Goal: Information Seeking & Learning: Learn about a topic

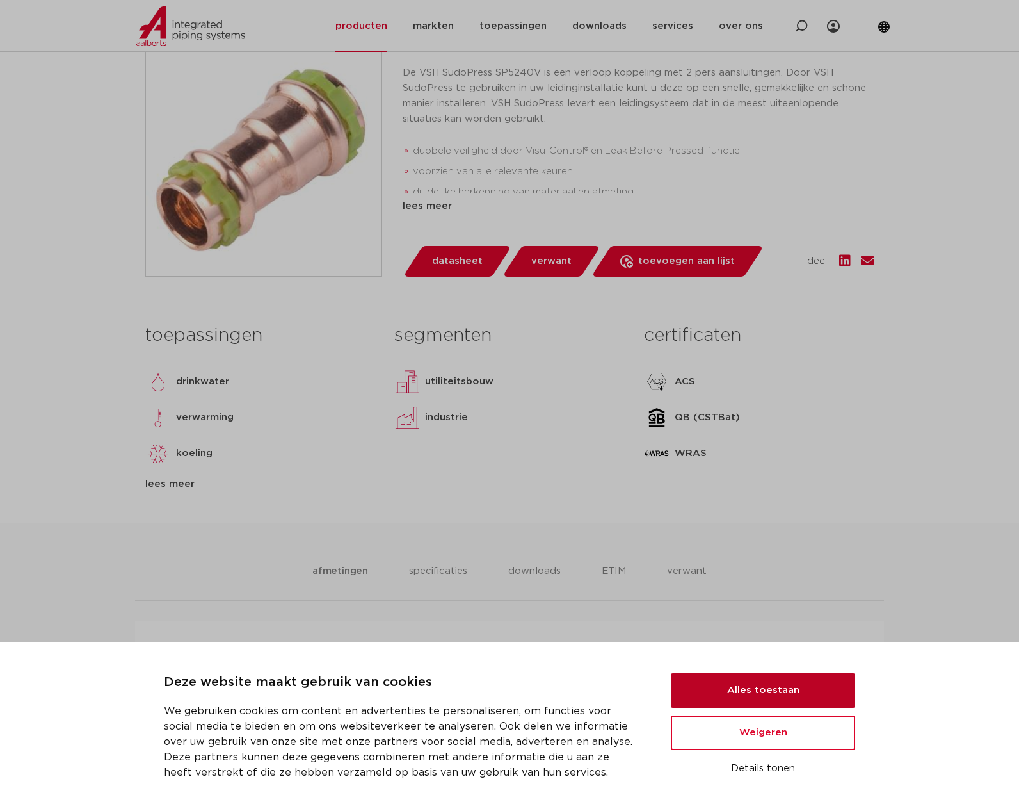
scroll to position [318, 0]
click at [795, 692] on button "Alles toestaan" at bounding box center [763, 690] width 184 height 35
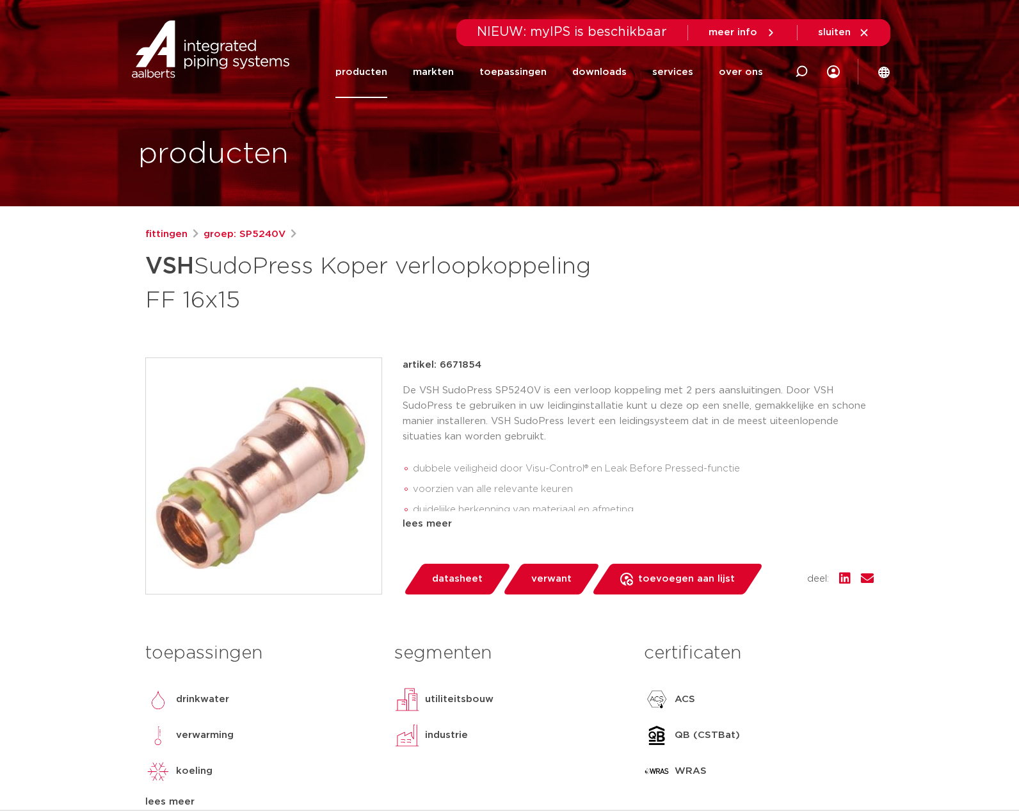
scroll to position [0, 0]
click at [743, 38] on span "meer info" at bounding box center [743, 33] width 68 height 12
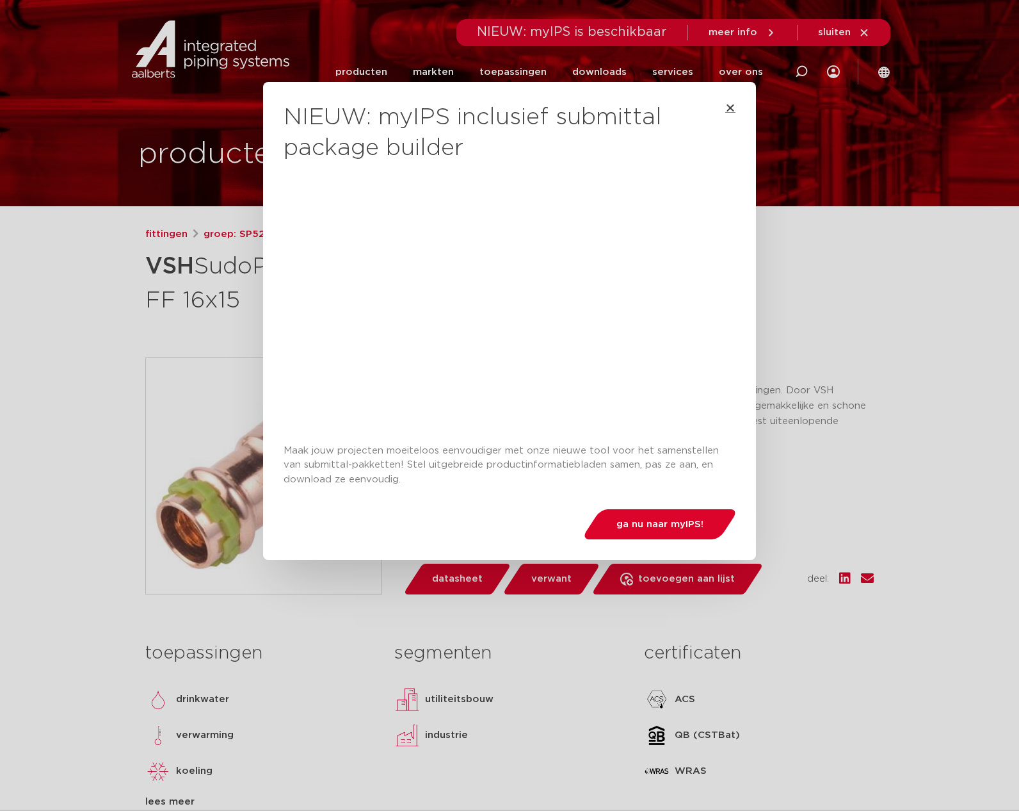
click at [730, 109] on icon "Close" at bounding box center [731, 107] width 10 height 10
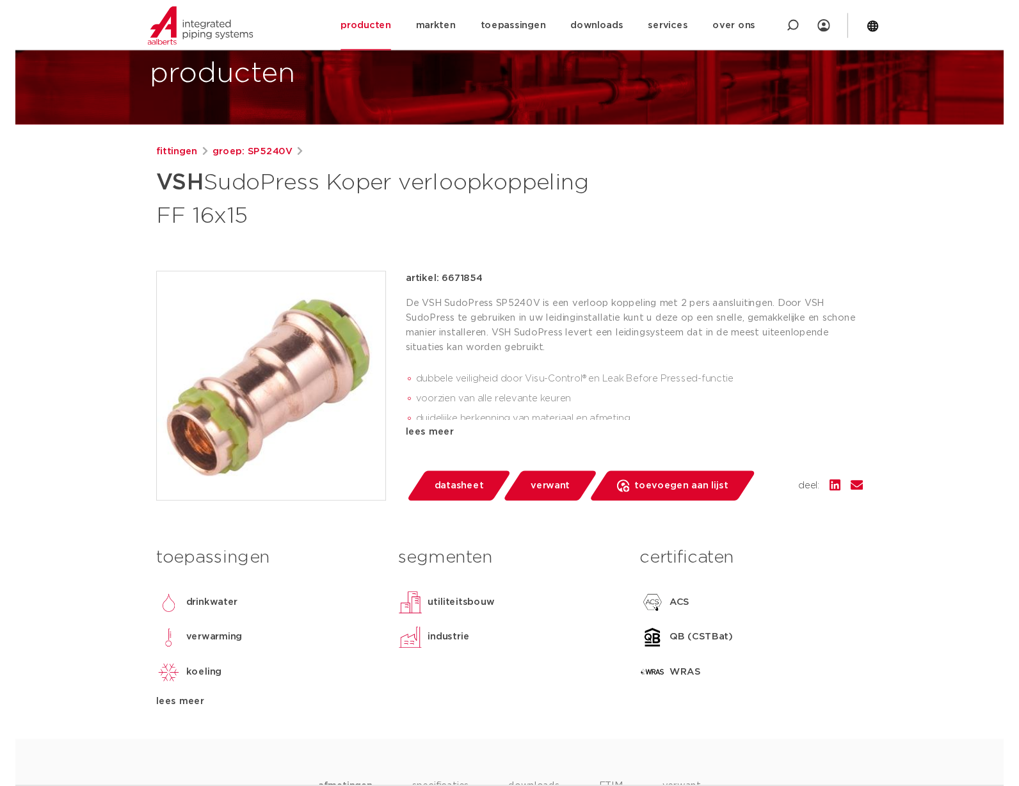
scroll to position [79, 0]
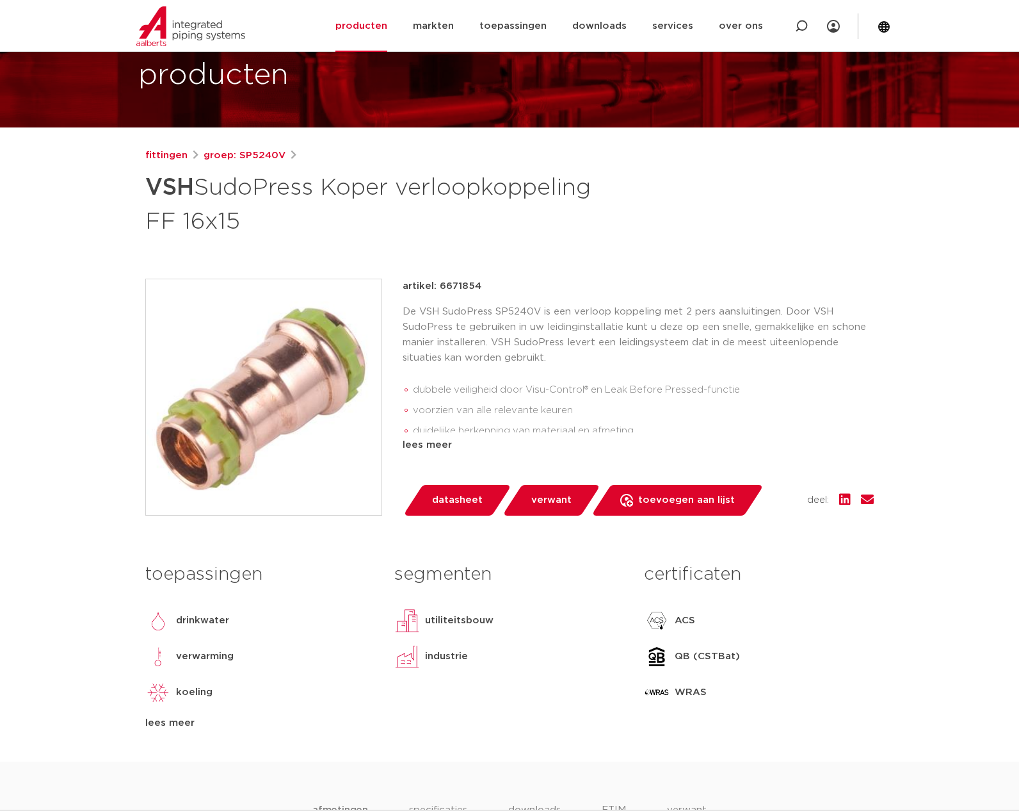
drag, startPoint x: 439, startPoint y: 284, endPoint x: 479, endPoint y: 286, distance: 39.8
click at [479, 286] on p "artikel: 6671854" at bounding box center [442, 286] width 79 height 15
copy p "6671854"
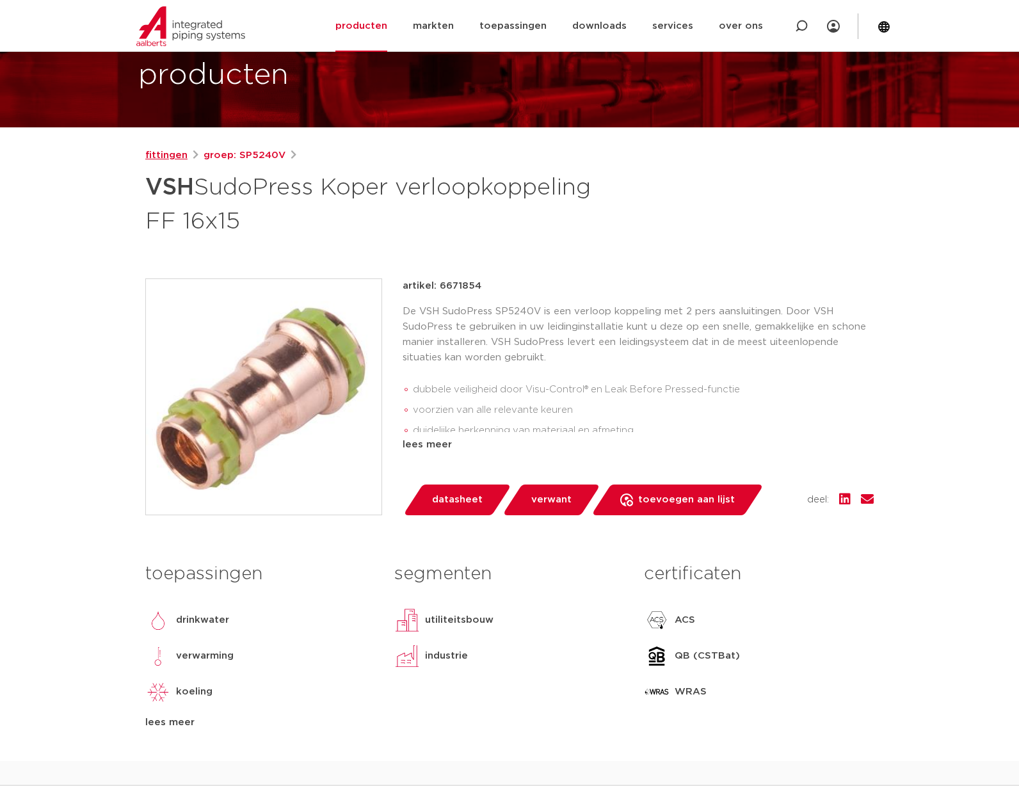
click at [169, 154] on link "fittingen" at bounding box center [166, 155] width 42 height 15
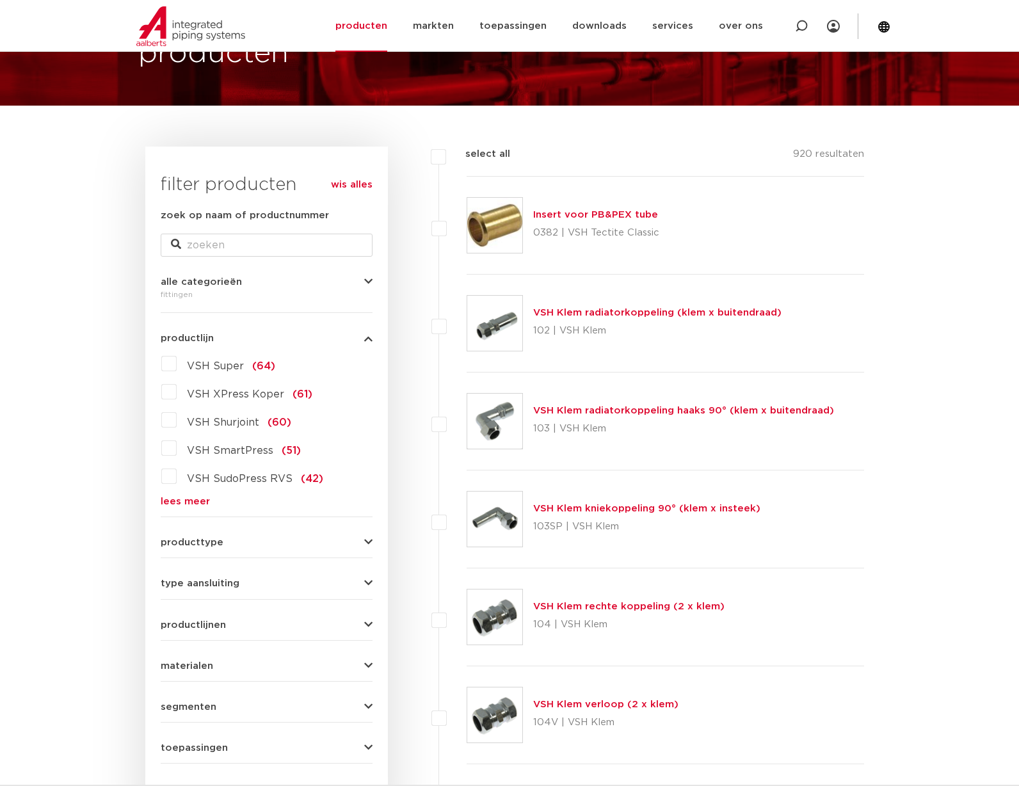
scroll to position [106, 0]
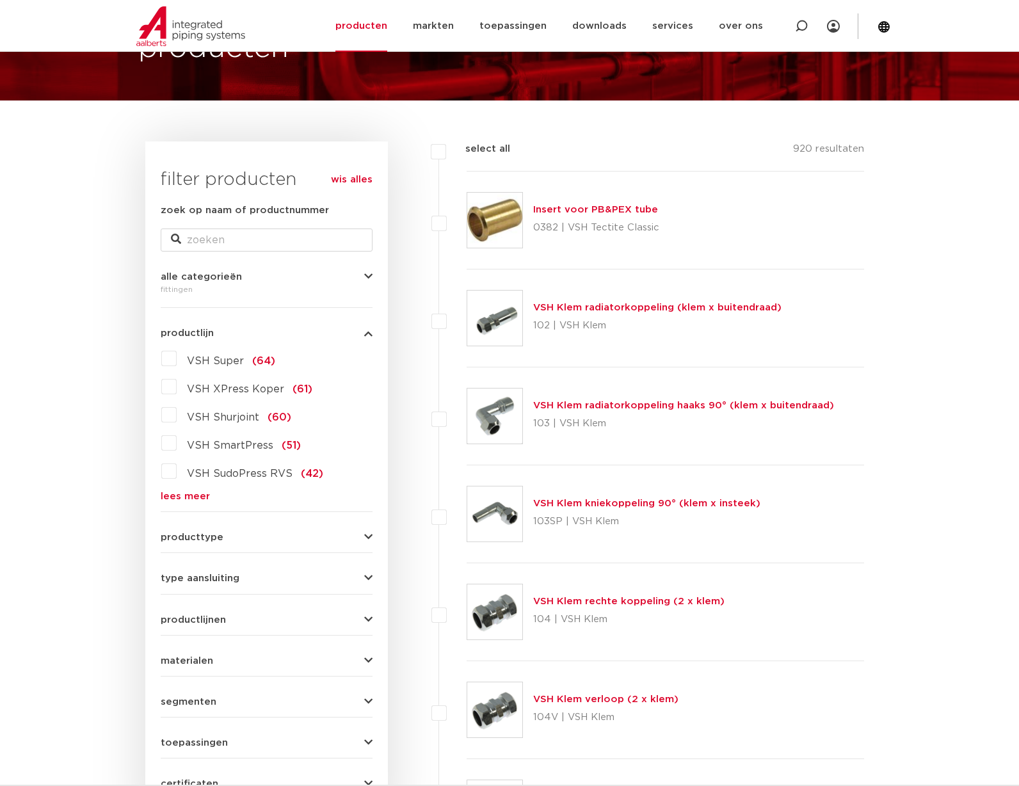
click at [195, 494] on link "lees meer" at bounding box center [267, 497] width 212 height 10
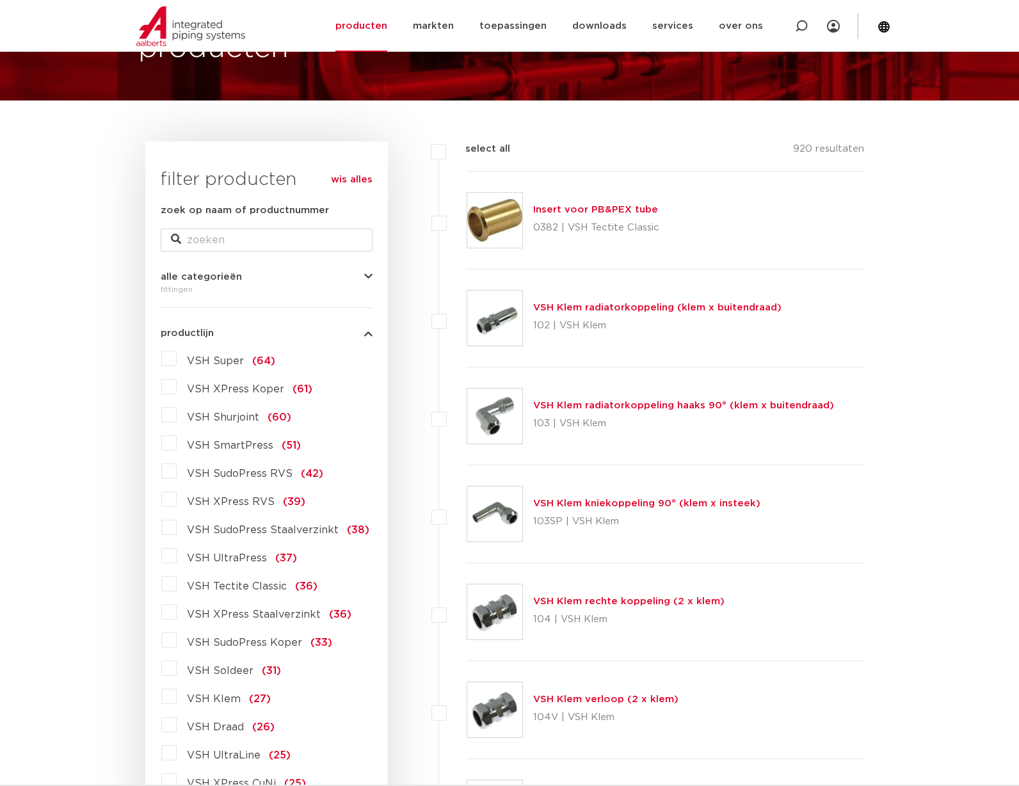
click at [177, 642] on label "VSH SudoPress Koper (33)" at bounding box center [255, 640] width 156 height 20
click at [0, 0] on input "VSH SudoPress Koper (33)" at bounding box center [0, 0] width 0 height 0
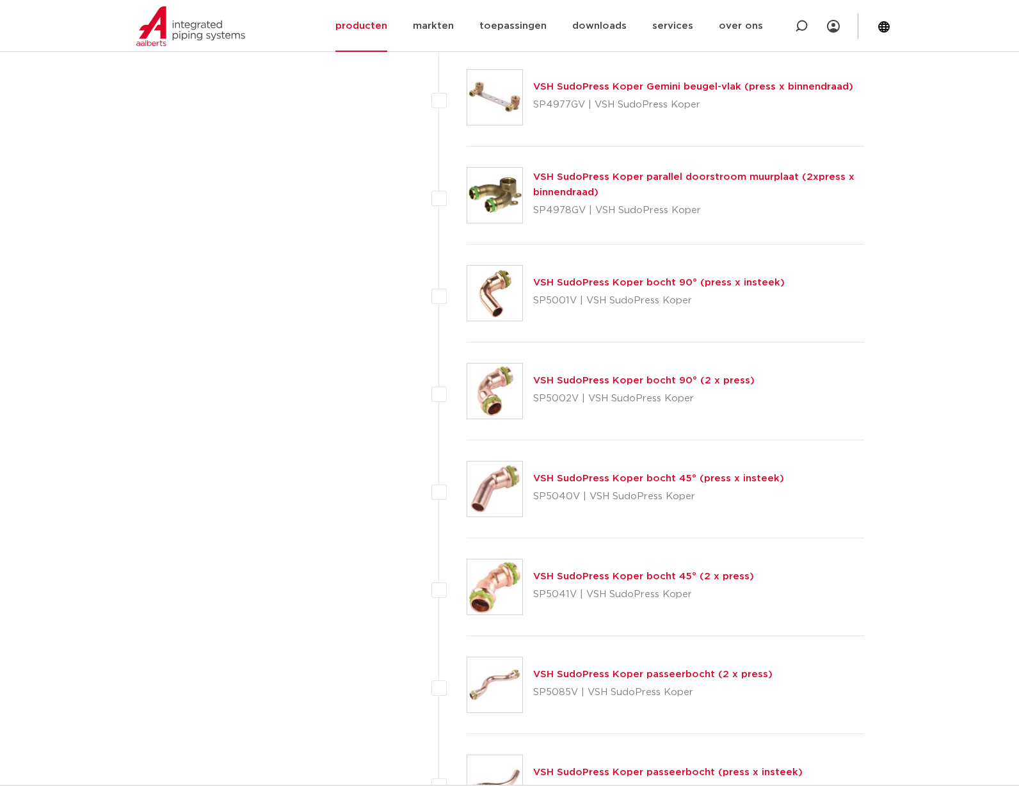
scroll to position [1719, 0]
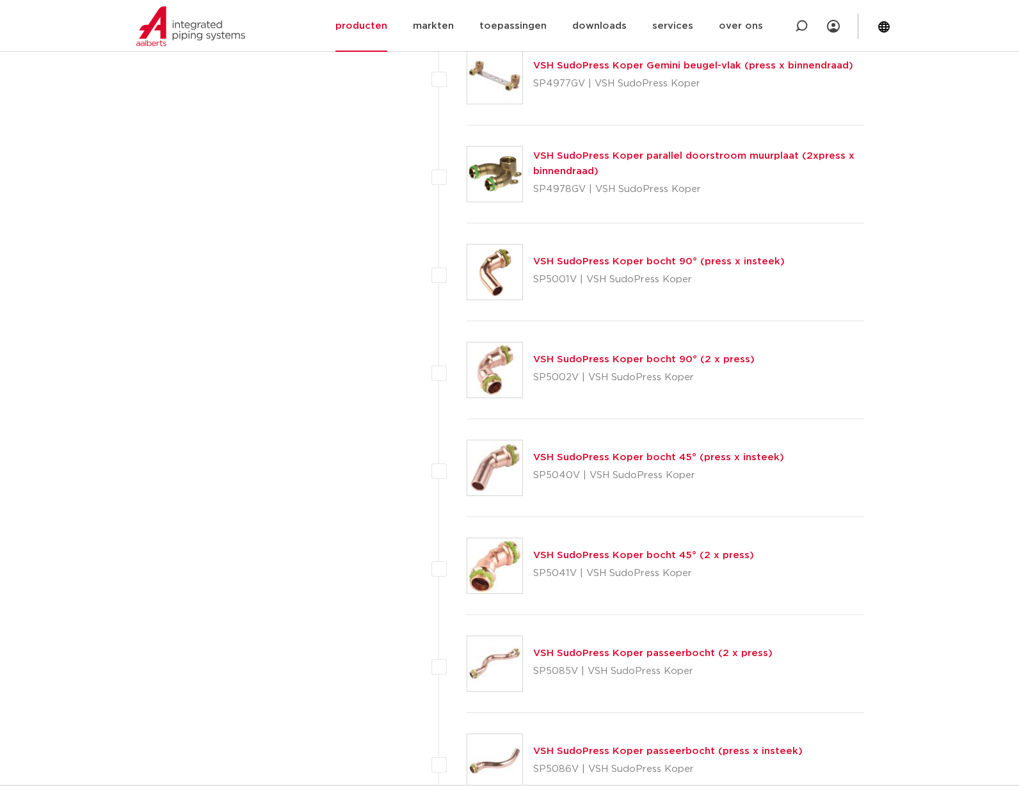
click at [556, 359] on link "VSH SudoPress Koper bocht 90° (2 x press)" at bounding box center [644, 360] width 222 height 10
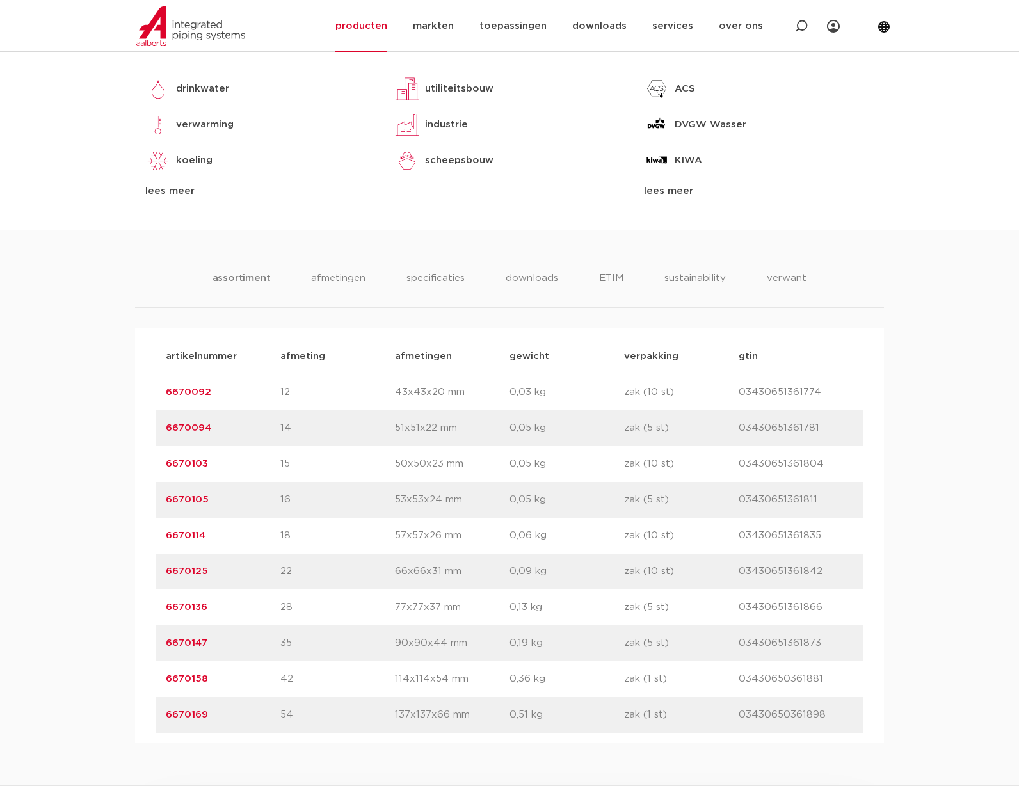
scroll to position [620, 0]
